Goal: Transaction & Acquisition: Purchase product/service

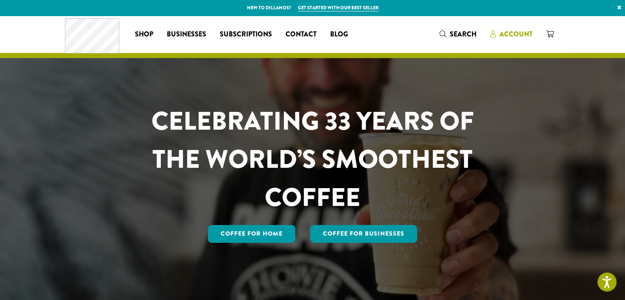
click at [509, 33] on span "Account" at bounding box center [515, 34] width 33 height 10
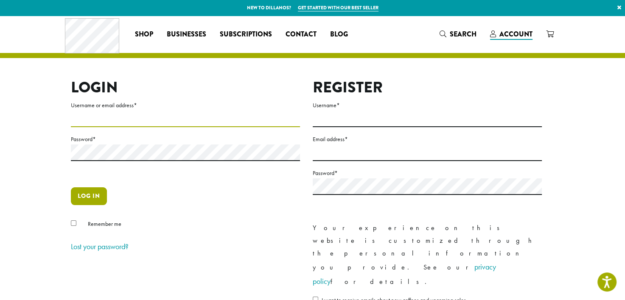
type input "**********"
click at [91, 197] on button "Log in" at bounding box center [89, 196] width 36 height 18
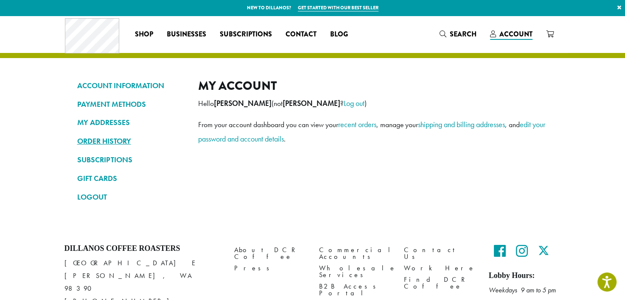
click at [110, 139] on link "ORDER HISTORY" at bounding box center [131, 141] width 108 height 14
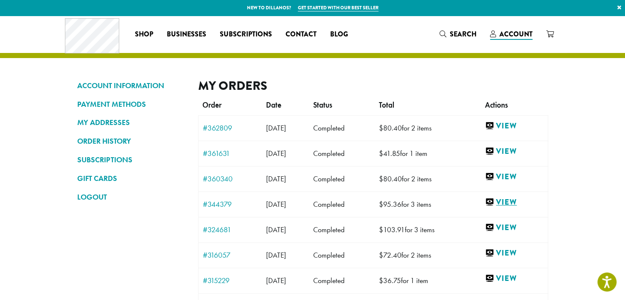
click at [523, 202] on link "View" at bounding box center [514, 202] width 59 height 11
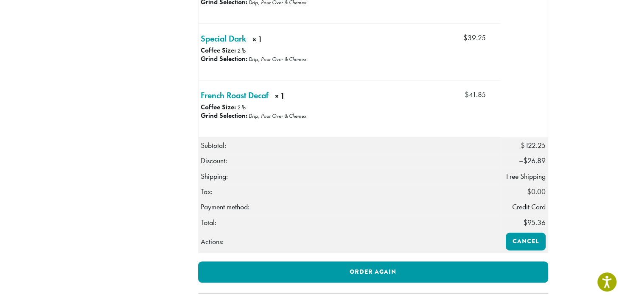
scroll to position [339, 0]
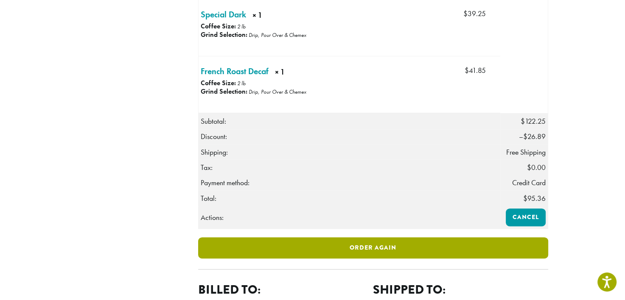
click at [384, 259] on link "Order again" at bounding box center [373, 248] width 350 height 21
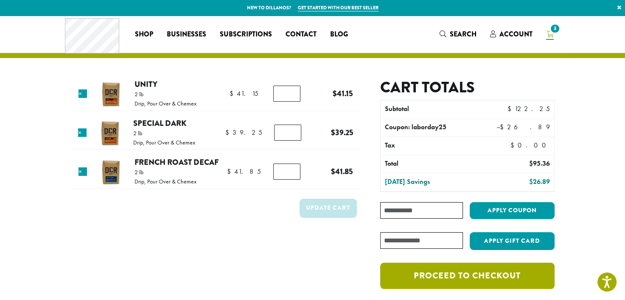
click at [464, 277] on link "Proceed to checkout" at bounding box center [467, 276] width 174 height 26
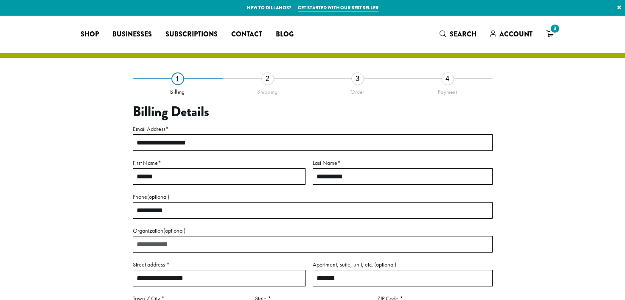
select select "**"
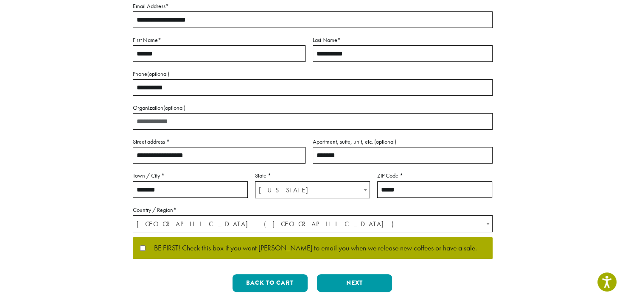
scroll to position [127, 0]
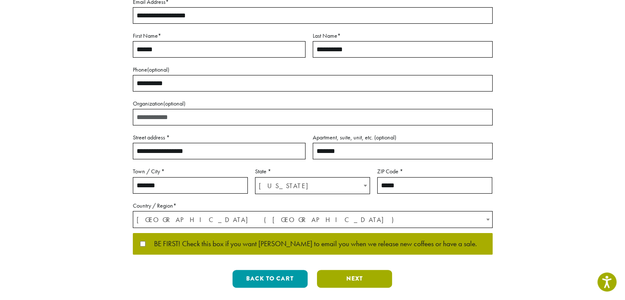
click at [347, 279] on button "Next" at bounding box center [354, 279] width 75 height 18
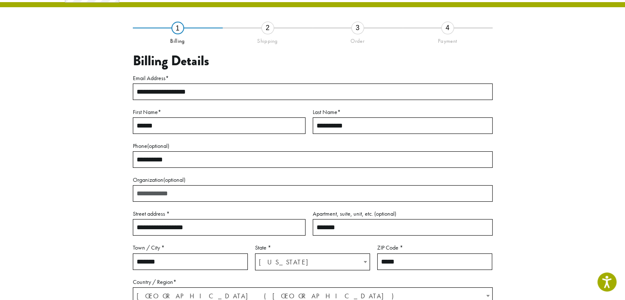
scroll to position [48, 0]
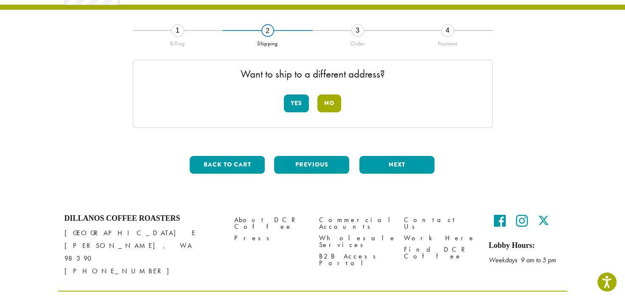
click at [330, 101] on button "No" at bounding box center [329, 104] width 24 height 18
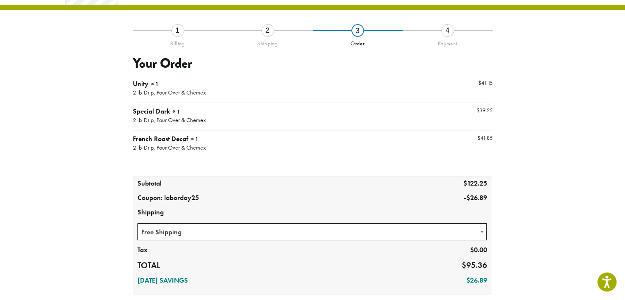
scroll to position [209, 0]
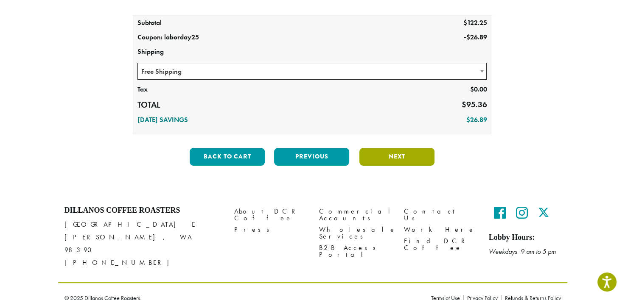
click at [387, 156] on button "Next" at bounding box center [396, 157] width 75 height 18
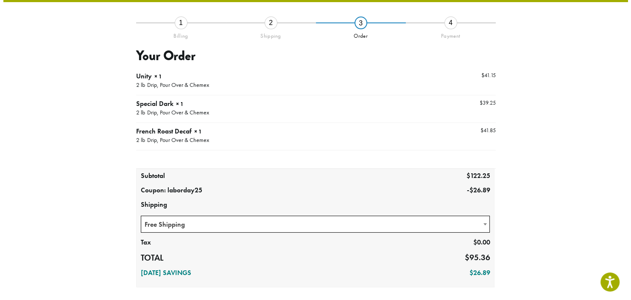
scroll to position [48, 0]
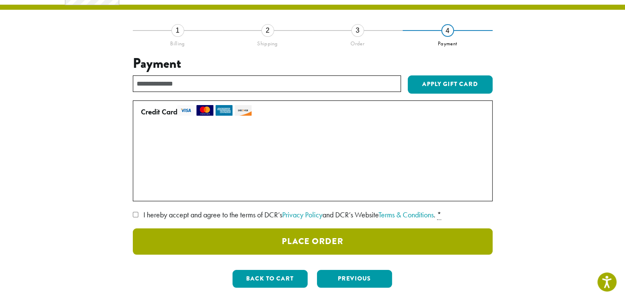
click at [361, 243] on button "Place Order" at bounding box center [313, 242] width 360 height 26
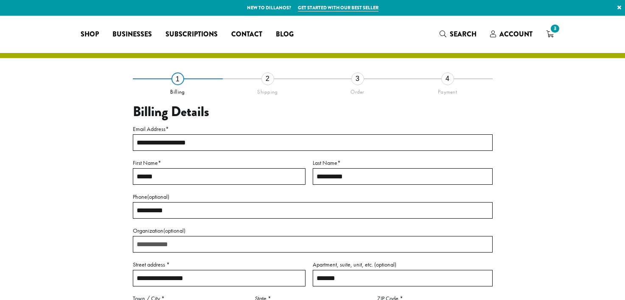
select select "**"
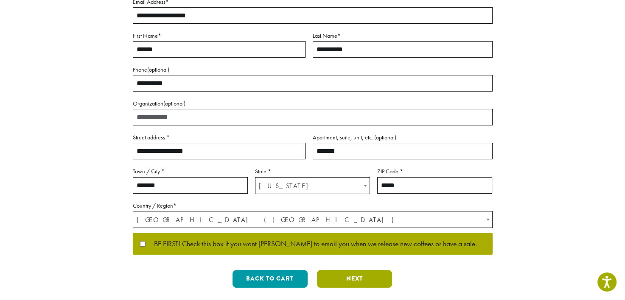
click at [351, 279] on button "Next" at bounding box center [354, 279] width 75 height 18
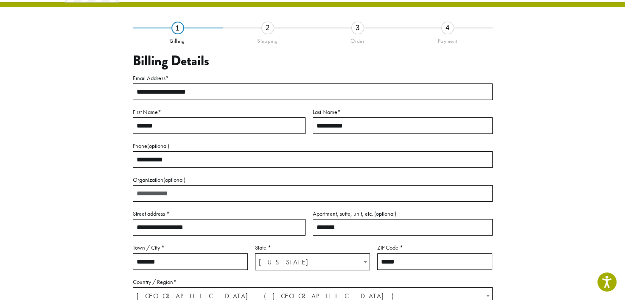
scroll to position [48, 0]
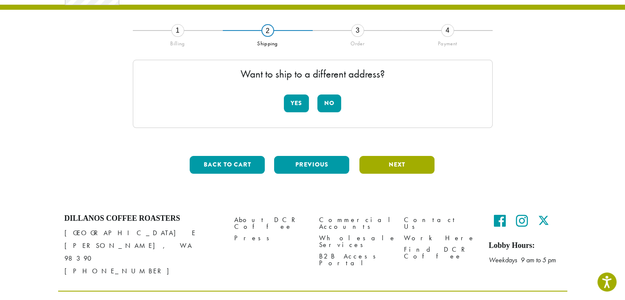
click at [383, 166] on button "Next" at bounding box center [396, 165] width 75 height 18
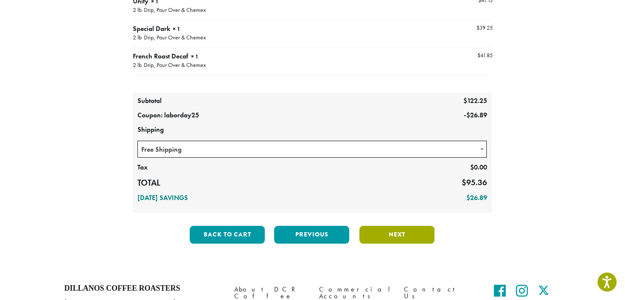
scroll to position [133, 0]
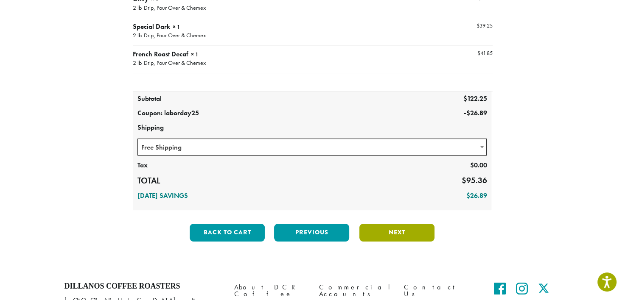
click at [391, 234] on button "Next" at bounding box center [396, 233] width 75 height 18
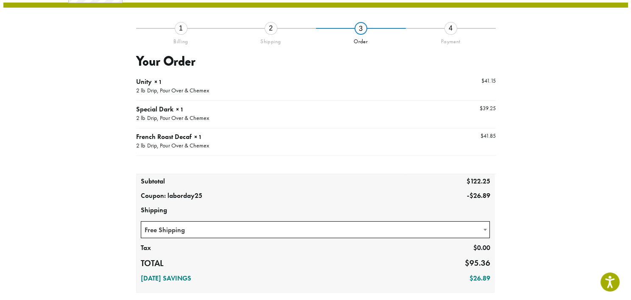
scroll to position [48, 0]
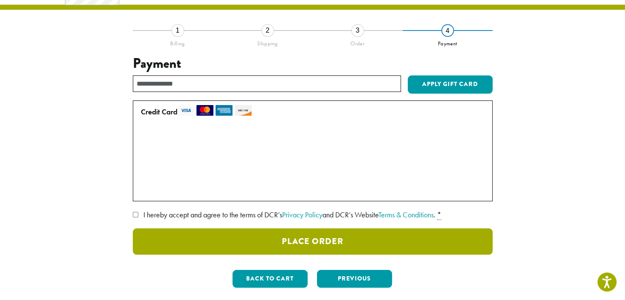
click at [245, 234] on button "Place Order" at bounding box center [313, 242] width 360 height 26
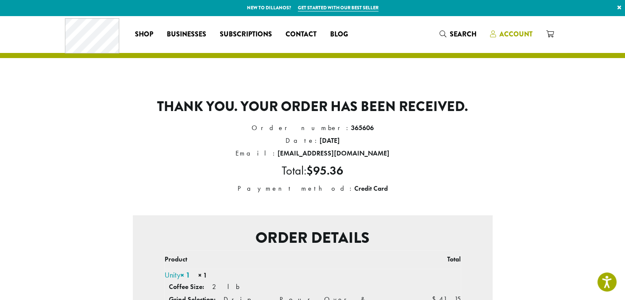
click at [515, 36] on span "Account" at bounding box center [515, 34] width 33 height 10
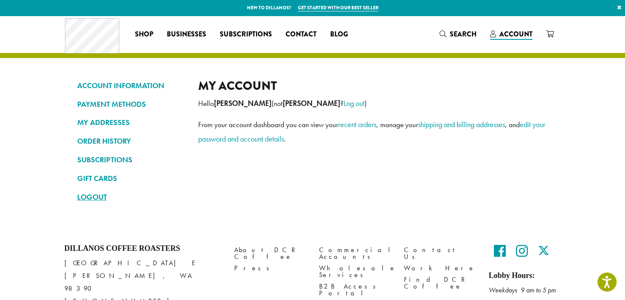
click at [87, 199] on link "LOGOUT" at bounding box center [131, 197] width 108 height 14
